Goal: Obtain resource: Obtain resource

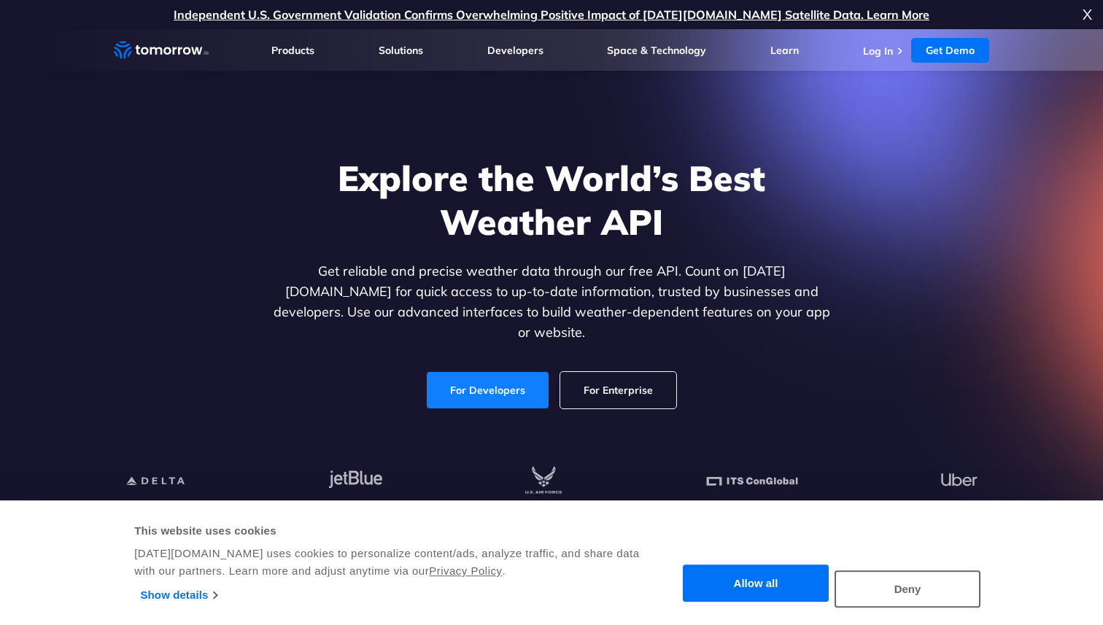
click at [460, 372] on link "For Developers" at bounding box center [488, 390] width 122 height 36
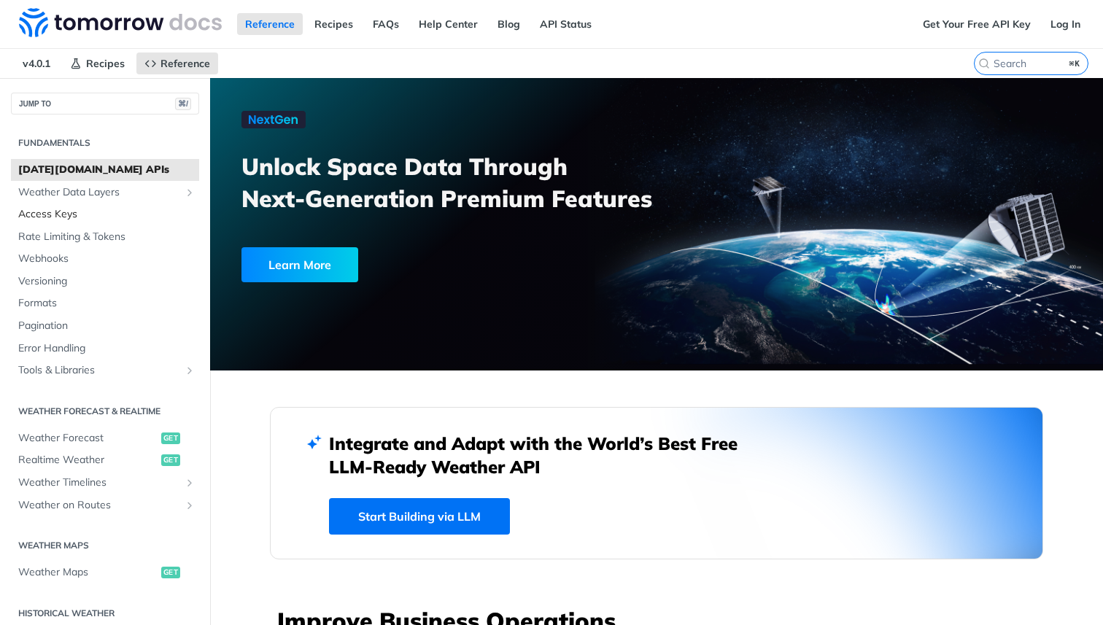
click at [88, 216] on span "Access Keys" at bounding box center [106, 214] width 177 height 15
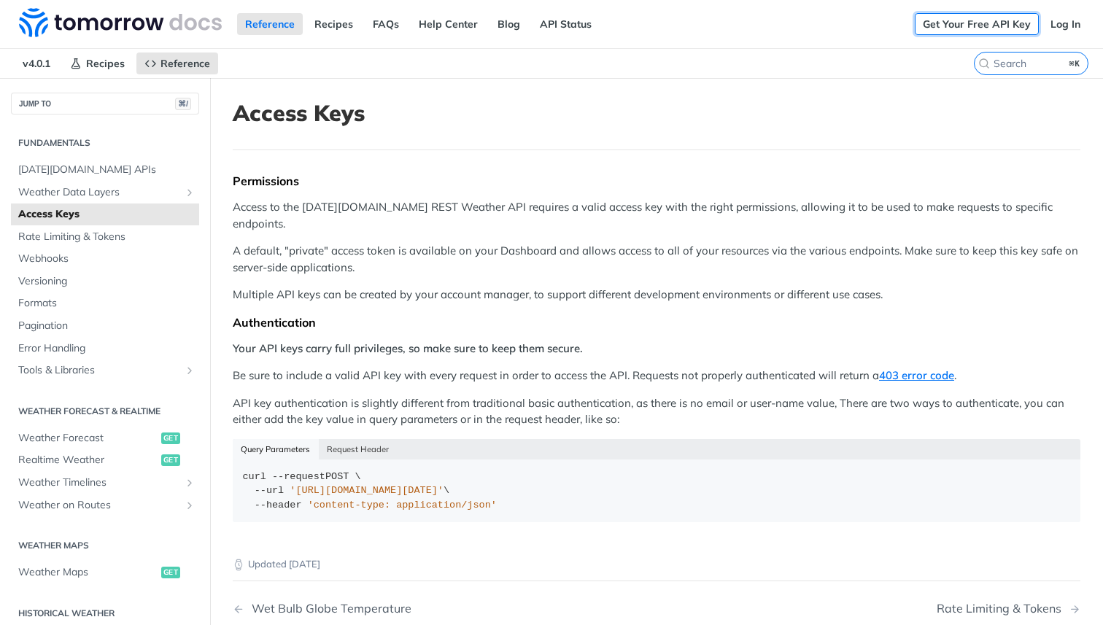
click at [946, 27] on link "Get Your Free API Key" at bounding box center [977, 24] width 124 height 22
